Goal: Complete application form

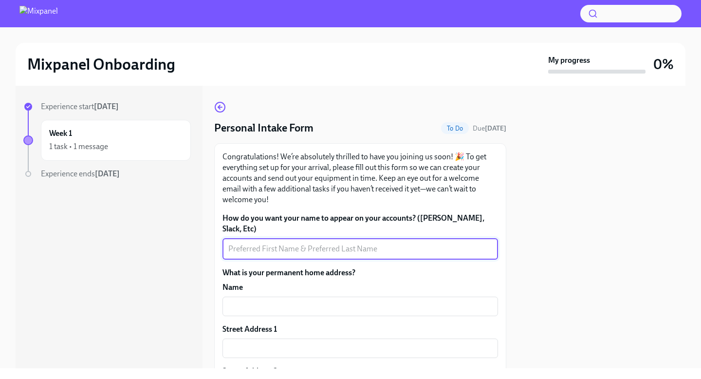
click at [308, 243] on textarea "How do you want your name to appear on your accounts? ([PERSON_NAME], Slack, Et…" at bounding box center [360, 249] width 264 height 12
type textarea "[PERSON_NAME]"
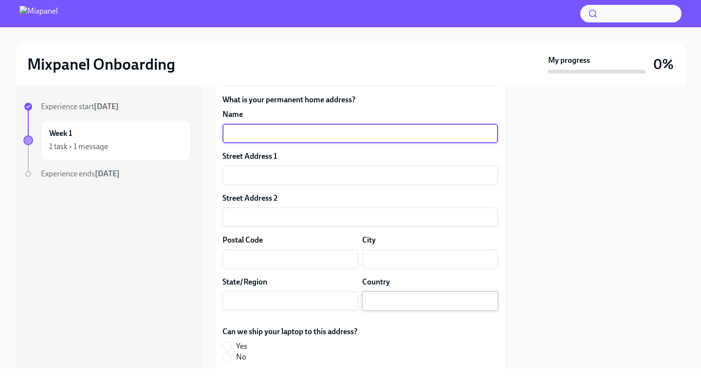
scroll to position [121, 0]
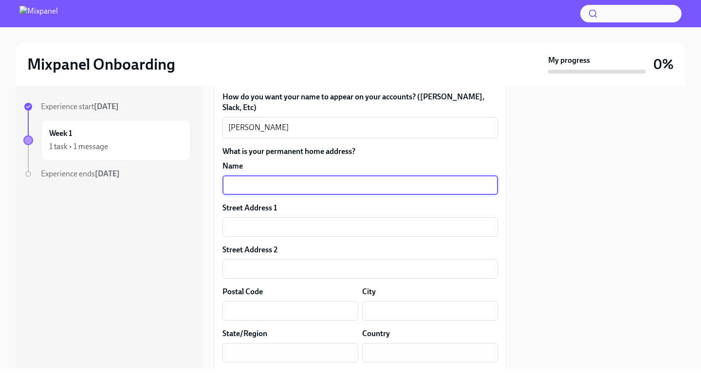
click at [376, 176] on input "text" at bounding box center [361, 184] width 276 height 19
click at [342, 175] on input "text" at bounding box center [361, 184] width 276 height 19
type input "[STREET_ADDRESS][PERSON_NAME]"
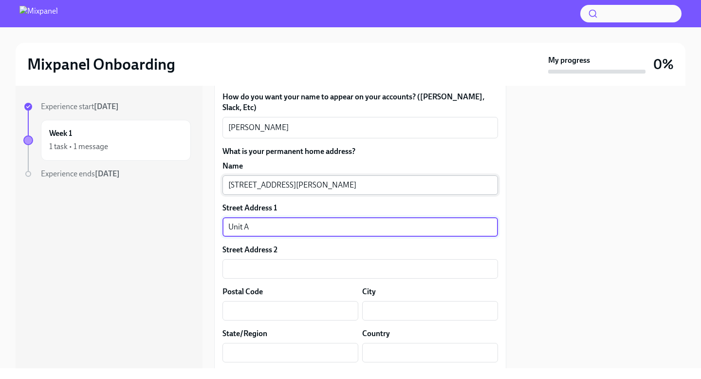
type input "Unit A"
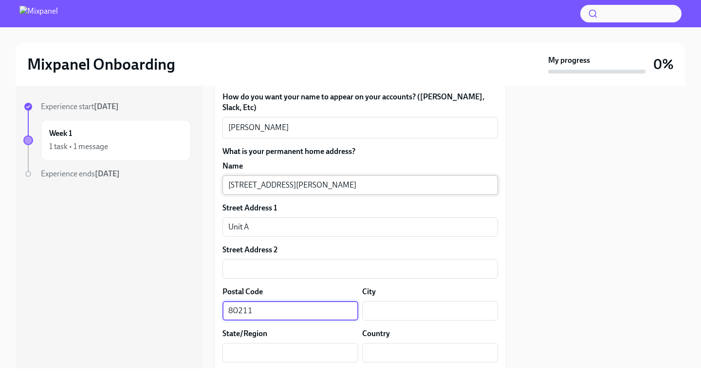
type input "80211"
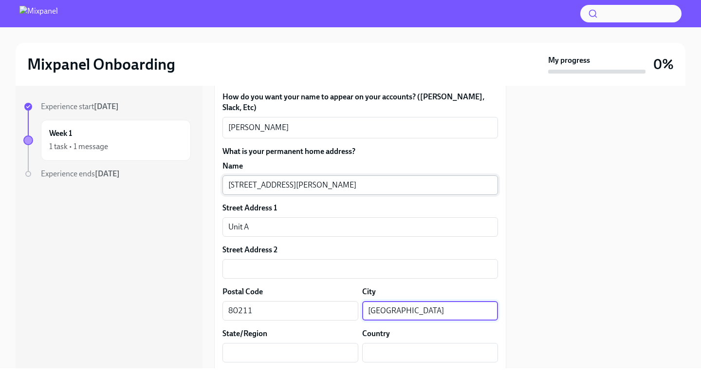
type input "[GEOGRAPHIC_DATA]"
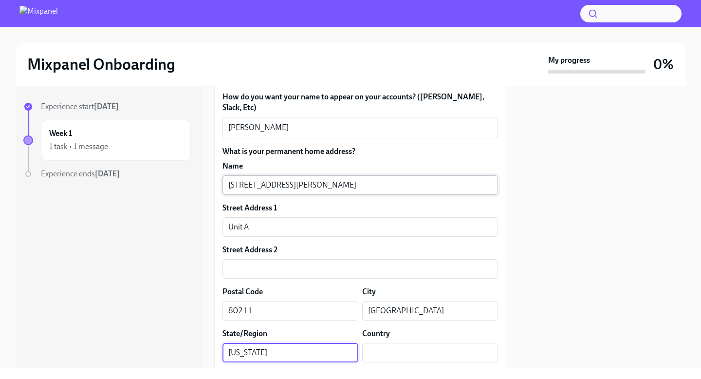
type input "[US_STATE]"
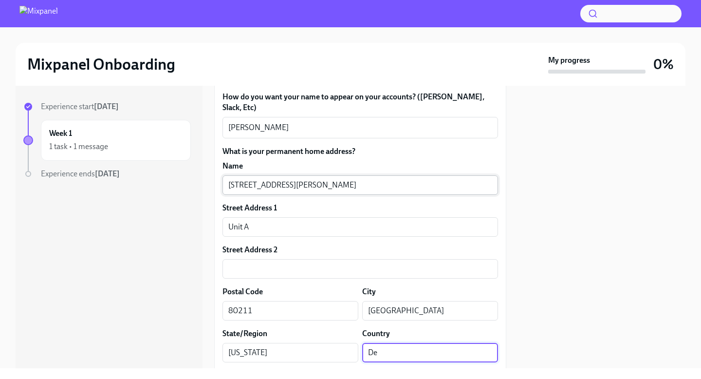
type input "D"
type input "[GEOGRAPHIC_DATA]"
click at [550, 177] on div at bounding box center [602, 227] width 168 height 283
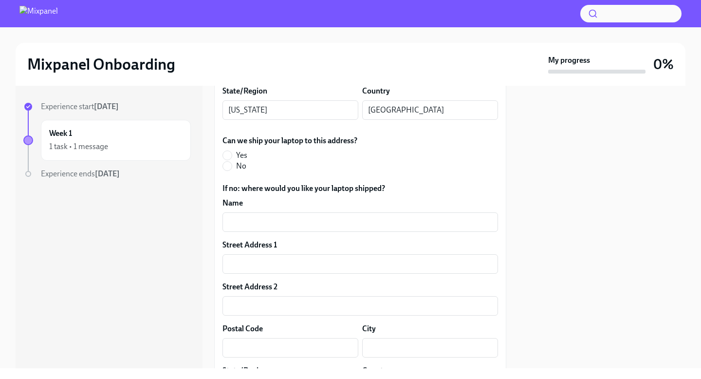
scroll to position [387, 0]
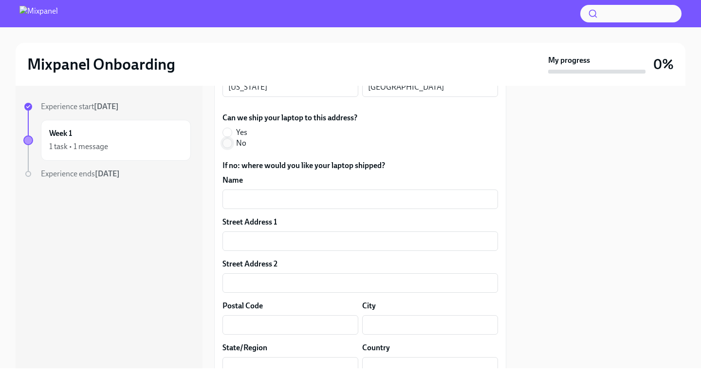
click at [226, 139] on input "No" at bounding box center [227, 143] width 9 height 9
radio input "true"
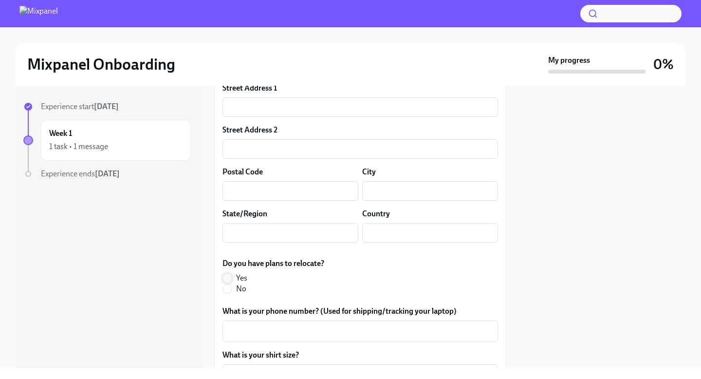
click at [227, 274] on input "Yes" at bounding box center [227, 278] width 9 height 9
radio input "true"
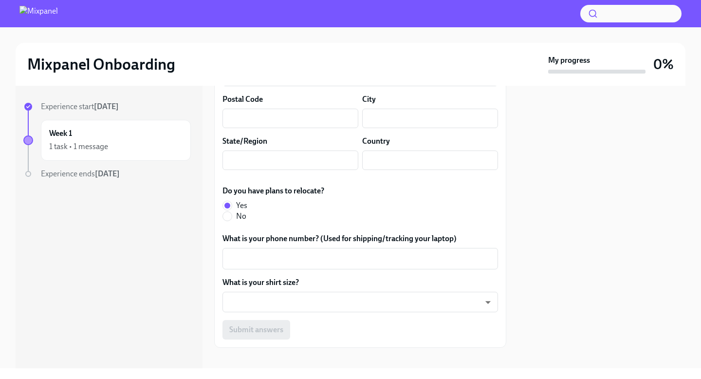
click at [363, 285] on body "Mixpanel Onboarding My progress 0% Experience start Oct 3rd Week 1 1 task • 1 m…" at bounding box center [350, 189] width 701 height 379
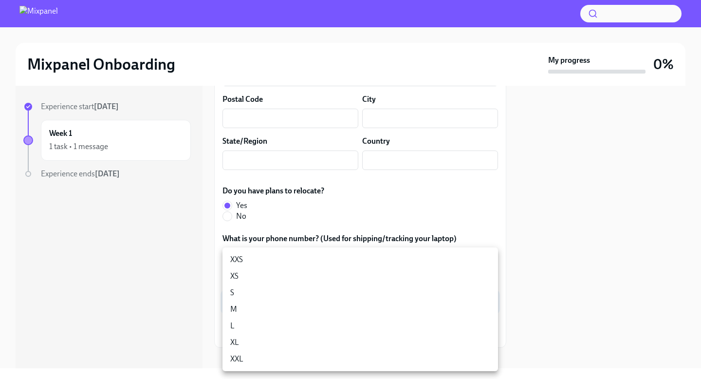
click at [274, 305] on li "M" at bounding box center [361, 309] width 276 height 17
type input "18gyGN_Um"
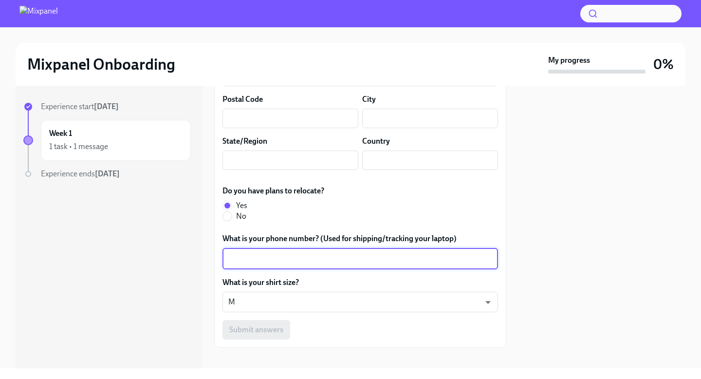
click at [309, 253] on textarea "What is your phone number? (Used for shipping/tracking your laptop)" at bounding box center [360, 259] width 264 height 12
type textarea "0"
type textarea "2037337457"
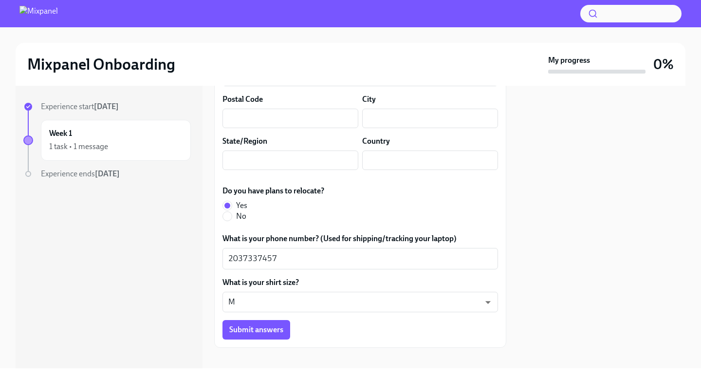
click at [554, 270] on div at bounding box center [602, 227] width 168 height 283
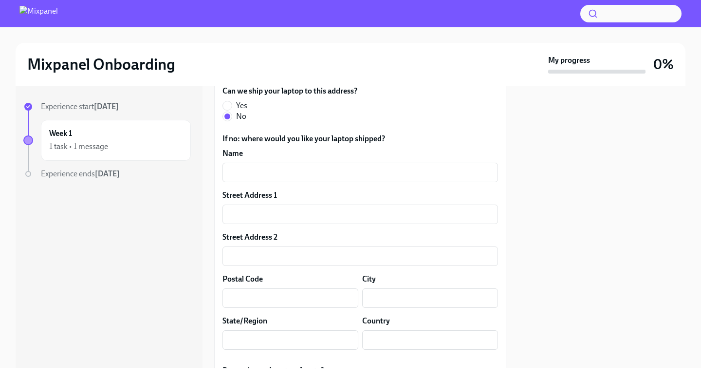
scroll to position [385, 0]
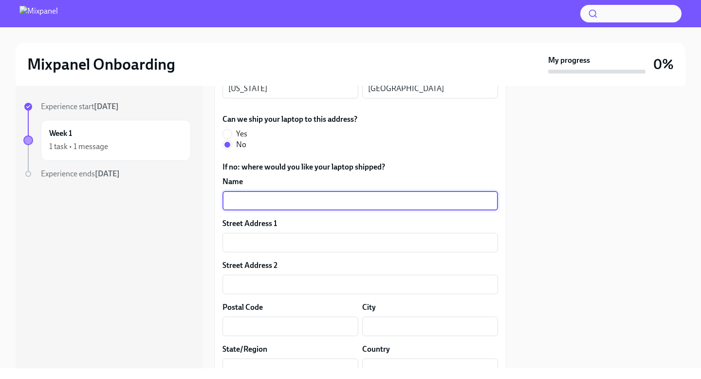
click at [281, 191] on input "text" at bounding box center [361, 200] width 276 height 19
type input "Joseph Dion"
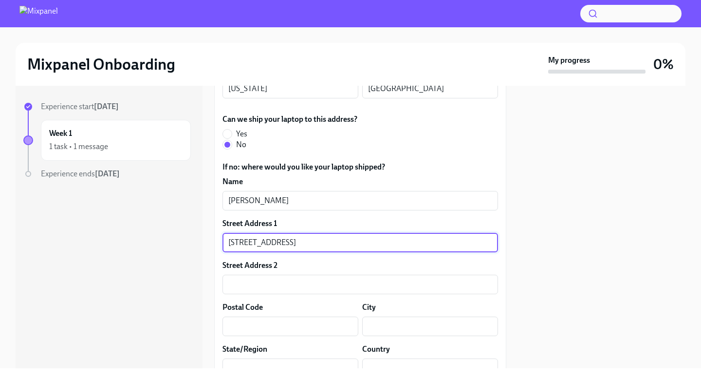
type input "[STREET_ADDRESS]"
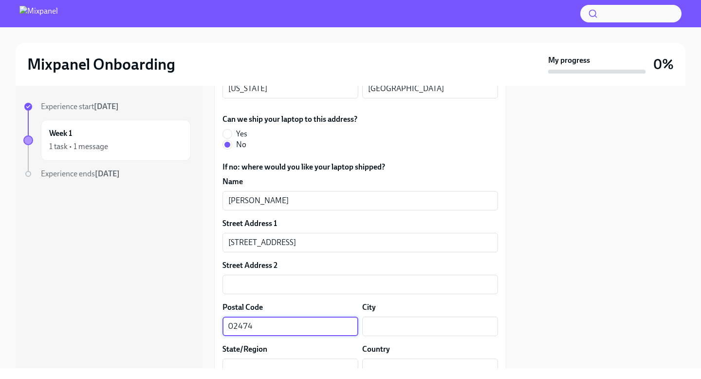
type input "02474"
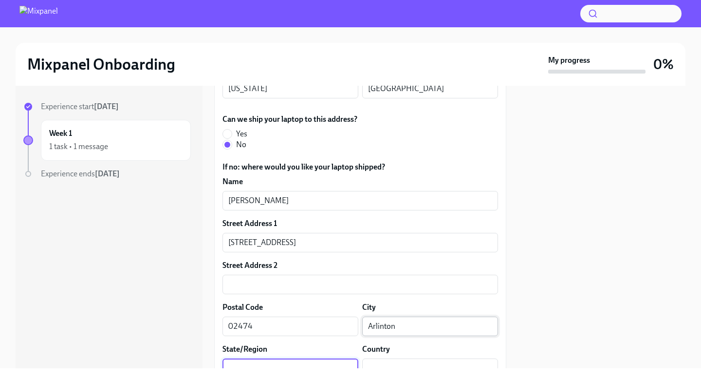
click at [399, 321] on input "Arlinton" at bounding box center [430, 326] width 136 height 19
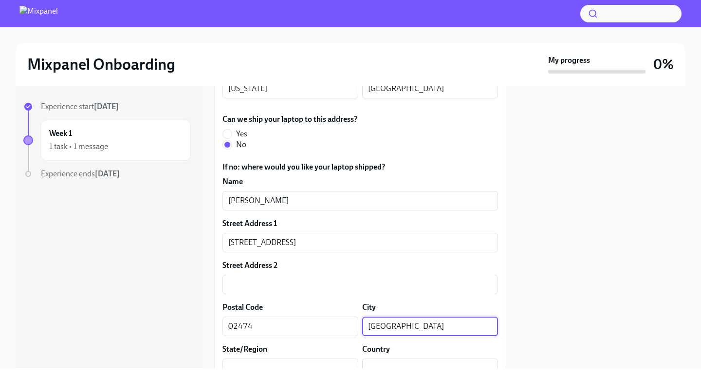
type input "[GEOGRAPHIC_DATA]"
type input "MA"
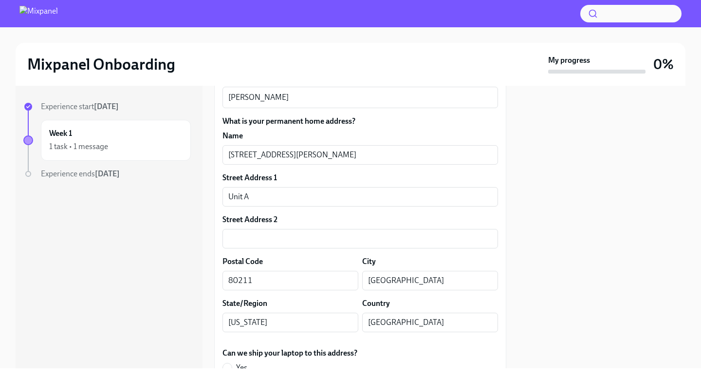
scroll to position [182, 0]
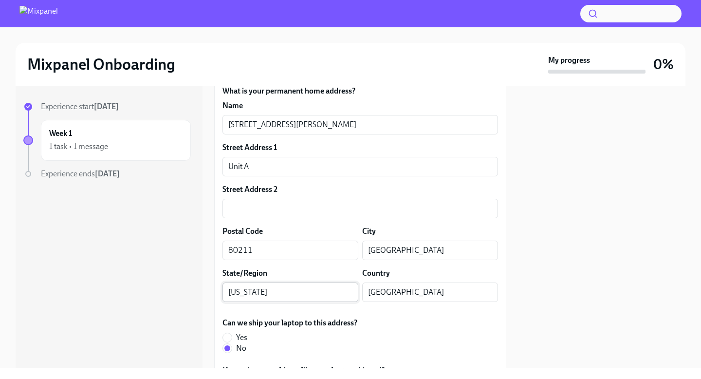
click at [293, 283] on input "Colorado" at bounding box center [291, 292] width 136 height 19
type input "CO"
click at [397, 326] on div "Can we ship your laptop to this address? Yes No" at bounding box center [361, 336] width 276 height 36
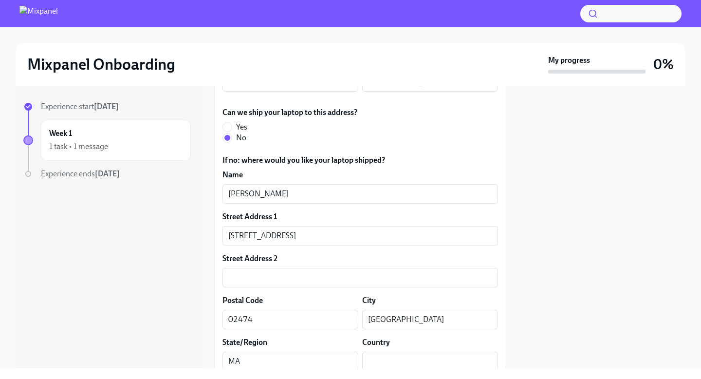
scroll to position [397, 0]
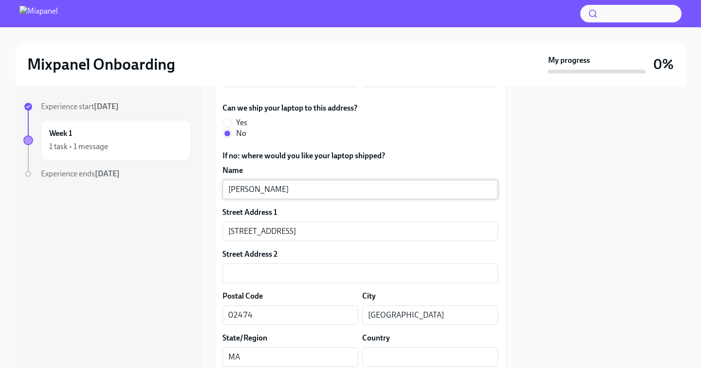
click at [264, 182] on input "Joseph Dion" at bounding box center [361, 189] width 276 height 19
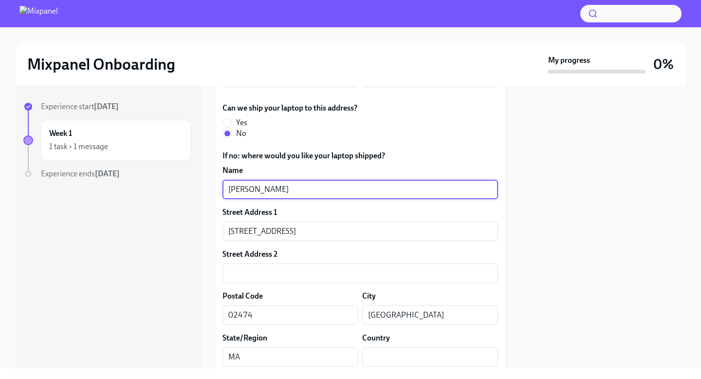
type input "[PERSON_NAME]"
click at [305, 207] on div "Street Address 1" at bounding box center [361, 212] width 276 height 11
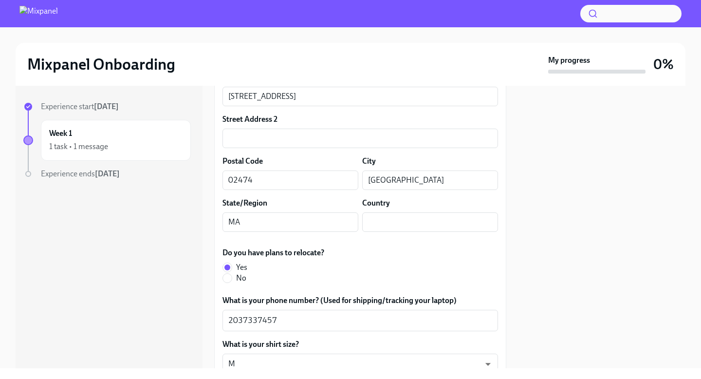
scroll to position [546, 0]
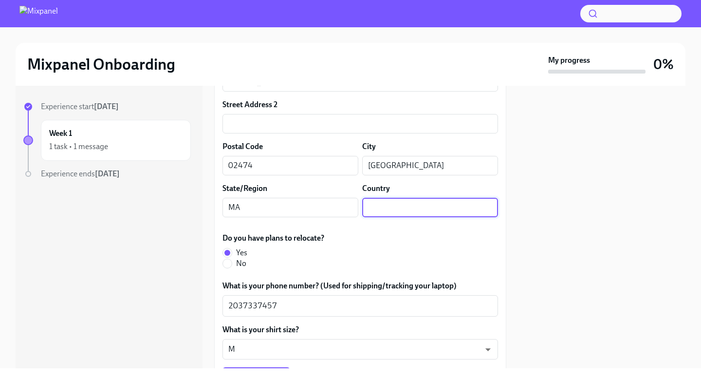
click at [403, 198] on input "text" at bounding box center [430, 207] width 136 height 19
type input "[GEOGRAPHIC_DATA]"
click at [533, 202] on div at bounding box center [602, 227] width 168 height 283
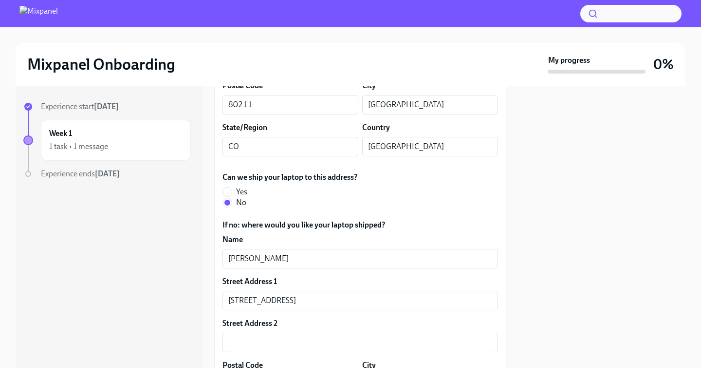
scroll to position [329, 0]
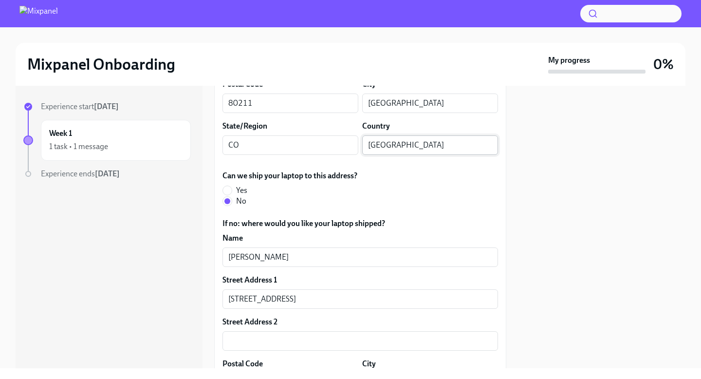
click at [435, 137] on input "United States of America" at bounding box center [430, 144] width 136 height 19
type input "[GEOGRAPHIC_DATA]"
click at [379, 158] on div "How do you want your name to appear on your accounts? (E.G. Gmail, Slack, Etc) …" at bounding box center [361, 244] width 276 height 720
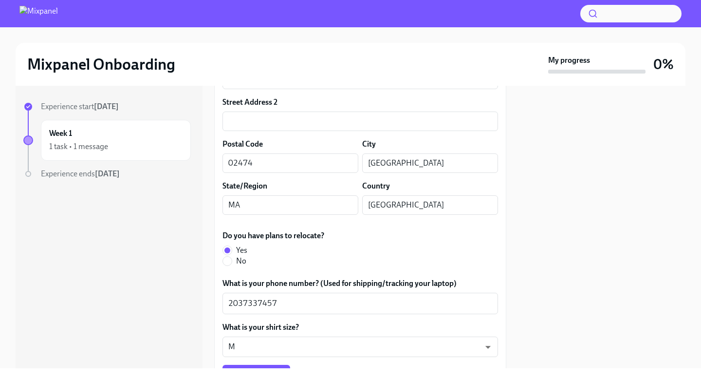
scroll to position [593, 0]
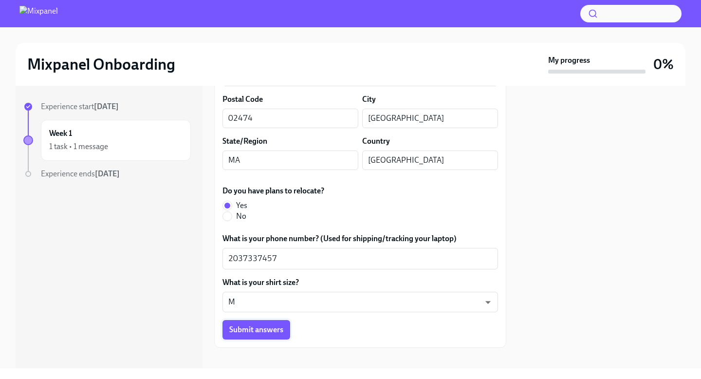
click at [255, 325] on span "Submit answers" at bounding box center [256, 330] width 54 height 10
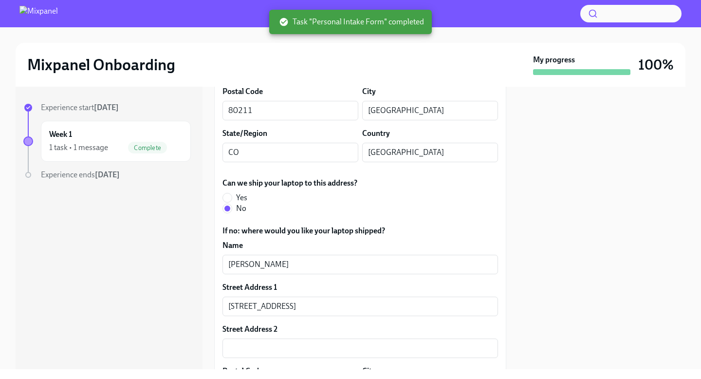
scroll to position [0, 0]
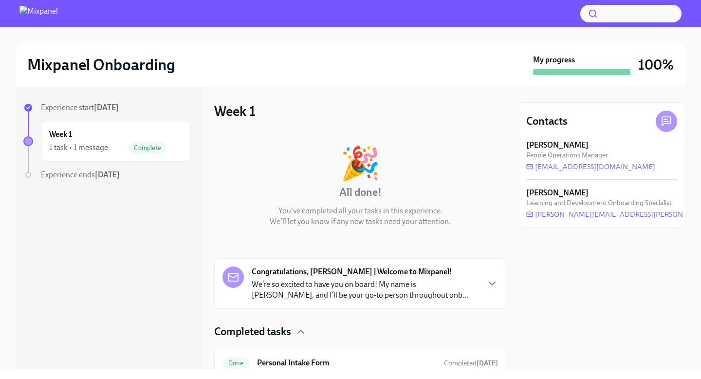
click at [668, 120] on icon at bounding box center [667, 121] width 12 height 12
click at [666, 123] on icon at bounding box center [666, 121] width 9 height 9
click at [670, 121] on icon at bounding box center [667, 121] width 12 height 12
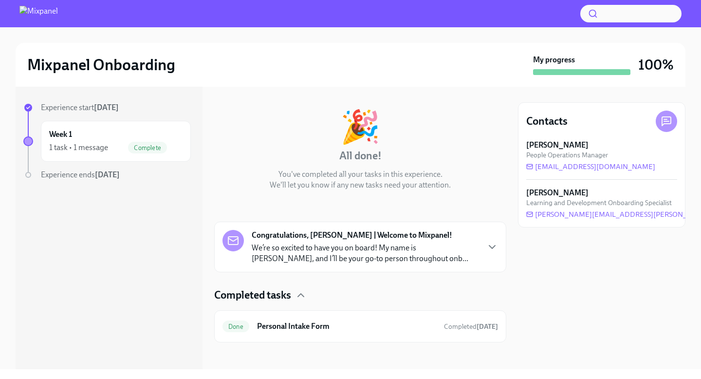
scroll to position [41, 0]
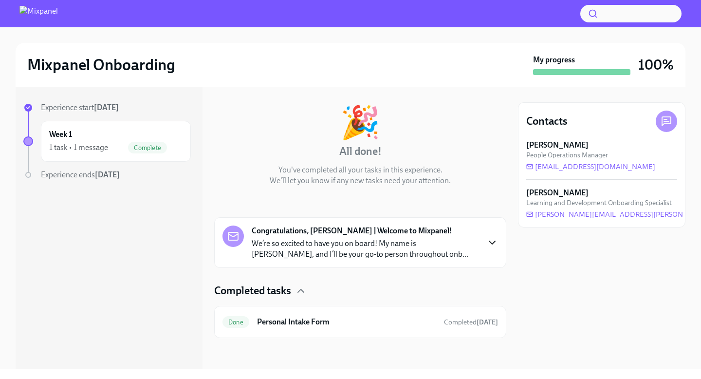
click at [492, 241] on icon "button" at bounding box center [493, 243] width 12 height 12
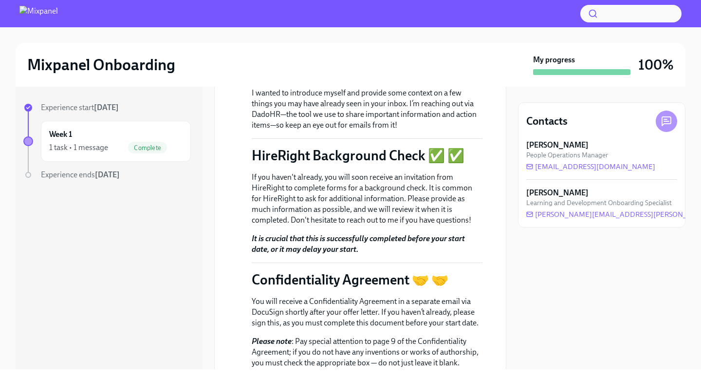
scroll to position [738, 0]
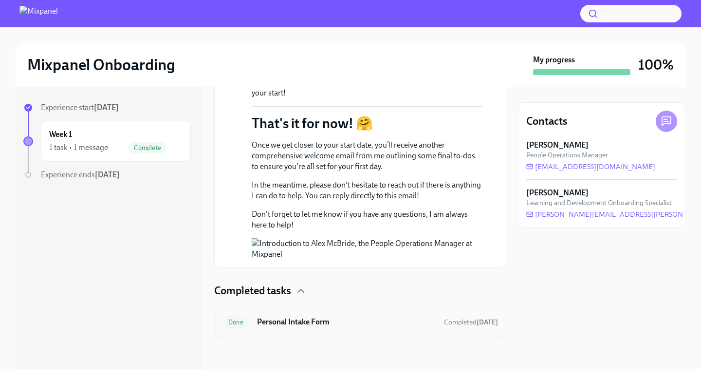
click at [427, 322] on h6 "Personal Intake Form" at bounding box center [346, 322] width 179 height 11
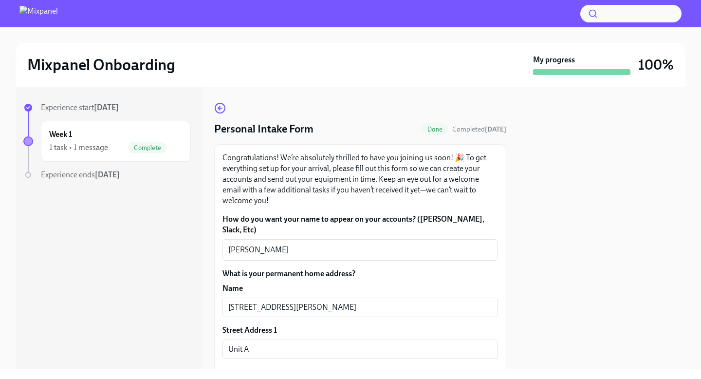
click at [58, 16] on img at bounding box center [38, 14] width 38 height 16
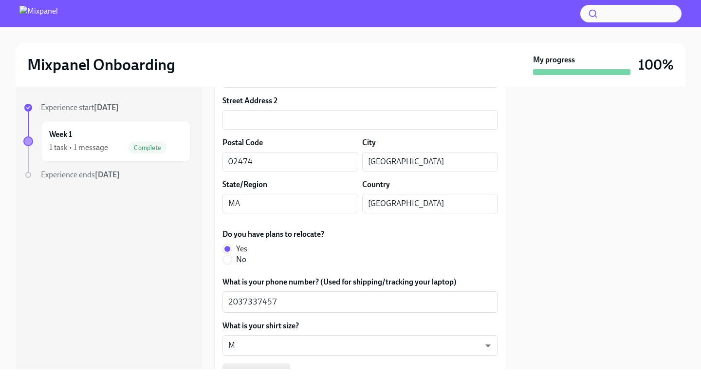
scroll to position [593, 0]
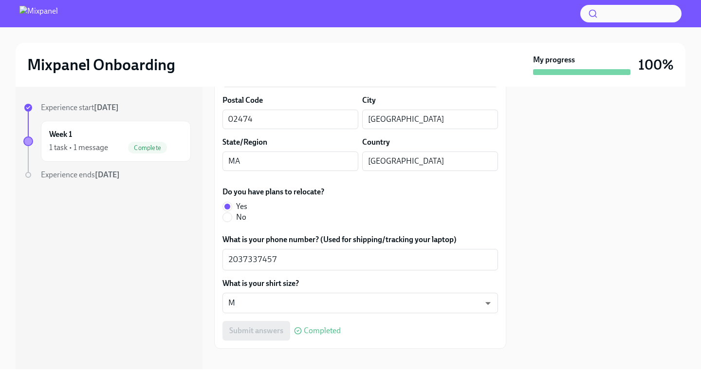
click at [126, 176] on div "Experience ends [DATE]" at bounding box center [116, 175] width 150 height 11
click at [129, 73] on h2 "Mixpanel Onboarding" at bounding box center [101, 64] width 148 height 19
click at [58, 8] on img at bounding box center [38, 14] width 38 height 16
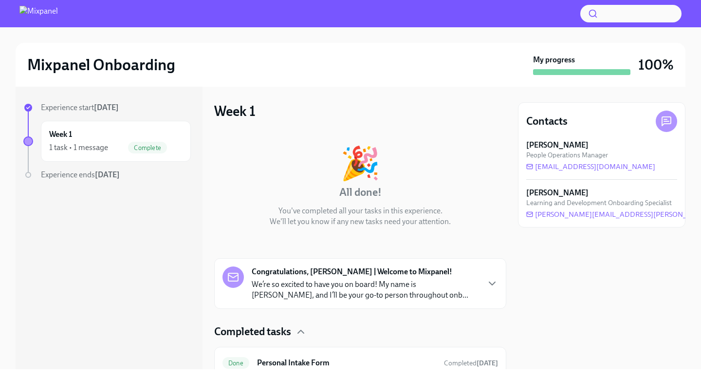
click at [493, 115] on div "Week 1 🎉 All done! You've completed all your tasks in this experience. We'll le…" at bounding box center [360, 240] width 292 height 277
click at [662, 122] on icon at bounding box center [666, 121] width 9 height 9
click at [138, 139] on div "Week 1 1 task • 1 message Complete" at bounding box center [115, 141] width 133 height 24
